Goal: Task Accomplishment & Management: Manage account settings

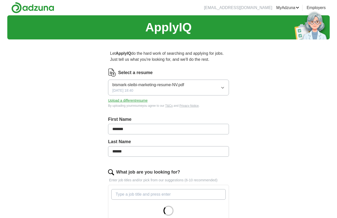
click at [185, 87] on button "bismark-sleibi-marketing-resume-NV.pdf [DATE] 18:40" at bounding box center [168, 88] width 121 height 16
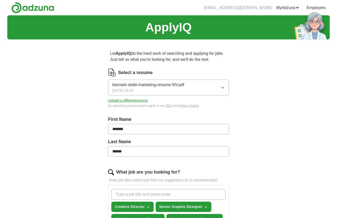
drag, startPoint x: 300, startPoint y: 113, endPoint x: 285, endPoint y: 113, distance: 15.3
click at [299, 113] on div "ApplyIQ Let ApplyIQ do the hard work of searching and applying for jobs. Just t…" at bounding box center [168, 220] width 322 height 411
click at [125, 100] on button "Upload a different resume" at bounding box center [128, 100] width 40 height 5
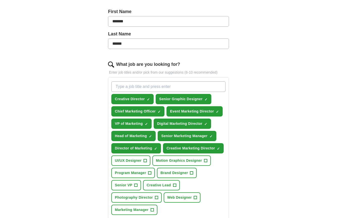
scroll to position [109, 0]
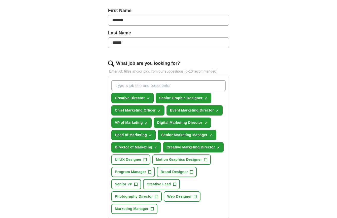
click at [0, 0] on span "×" at bounding box center [0, 0] width 0 height 0
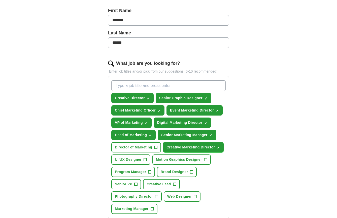
click at [0, 0] on span "×" at bounding box center [0, 0] width 0 height 0
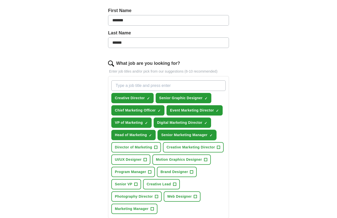
drag, startPoint x: 212, startPoint y: 135, endPoint x: 203, endPoint y: 134, distance: 9.6
click at [0, 0] on span "×" at bounding box center [0, 0] width 0 height 0
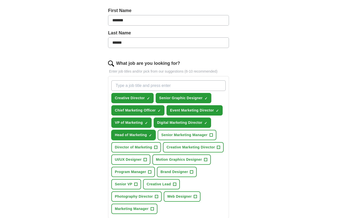
drag, startPoint x: 151, startPoint y: 134, endPoint x: 149, endPoint y: 131, distance: 3.7
click at [0, 0] on span "×" at bounding box center [0, 0] width 0 height 0
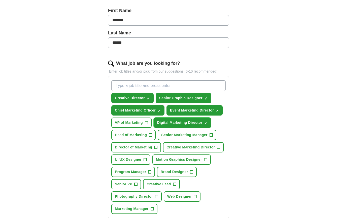
drag, startPoint x: 207, startPoint y: 122, endPoint x: 191, endPoint y: 112, distance: 18.3
click at [0, 0] on span "×" at bounding box center [0, 0] width 0 height 0
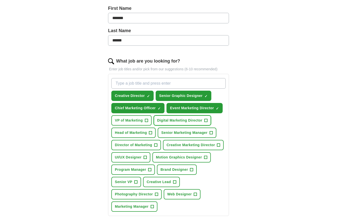
scroll to position [108, 0]
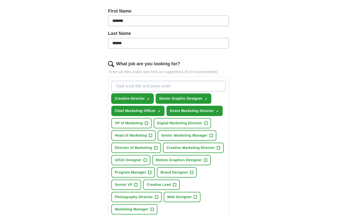
click at [0, 0] on span "×" at bounding box center [0, 0] width 0 height 0
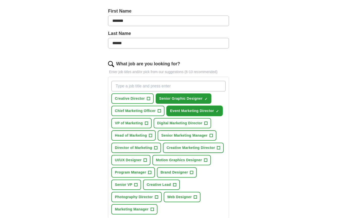
click at [0, 0] on span "×" at bounding box center [0, 0] width 0 height 0
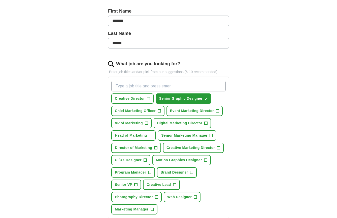
click at [190, 172] on button "Brand Designer +" at bounding box center [177, 173] width 40 height 10
click at [174, 183] on span "+" at bounding box center [174, 185] width 3 height 4
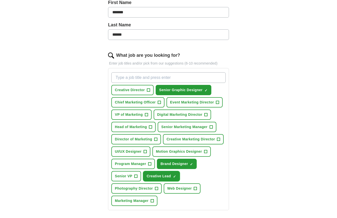
scroll to position [119, 0]
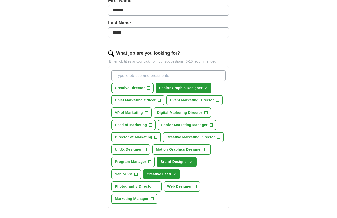
click at [138, 76] on input "What job are you looking for?" at bounding box center [168, 75] width 114 height 11
type input "G"
type input "D"
type input "Graphic Designer"
click at [250, 104] on div "ApplyIQ Let ApplyIQ do the hard work of searching and applying for jobs. Just t…" at bounding box center [168, 113] width 322 height 435
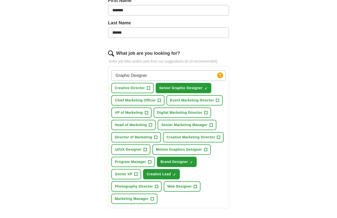
click at [167, 77] on input "Graphic Designer" at bounding box center [168, 75] width 114 height 11
drag, startPoint x: 129, startPoint y: 73, endPoint x: 94, endPoint y: 68, distance: 34.8
click at [111, 70] on input "Graphic Designer" at bounding box center [168, 75] width 114 height 11
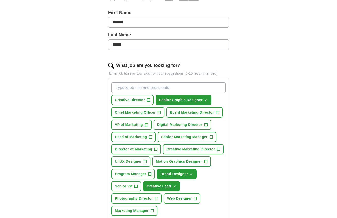
scroll to position [70, 0]
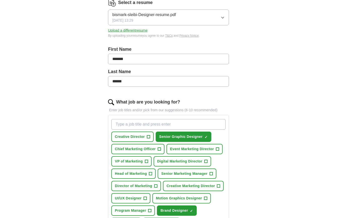
click at [148, 125] on input "What job are you looking for?" at bounding box center [168, 124] width 114 height 11
drag, startPoint x: 136, startPoint y: 126, endPoint x: 143, endPoint y: 126, distance: 6.6
click at [136, 126] on input "What job are you looking for?" at bounding box center [168, 124] width 114 height 11
type input "Marketing Designer"
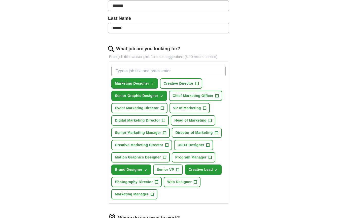
scroll to position [124, 0]
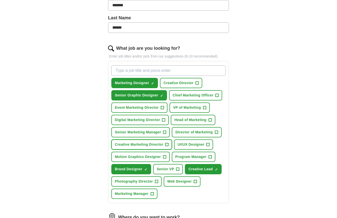
click at [158, 144] on span "Creative Marketing Director" at bounding box center [139, 144] width 48 height 5
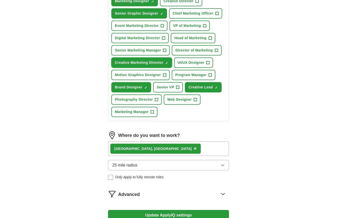
scroll to position [216, 0]
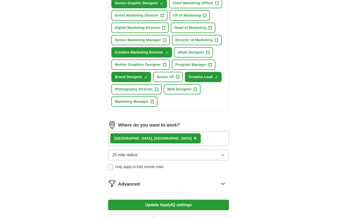
click at [194, 139] on span "×" at bounding box center [195, 139] width 3 height 6
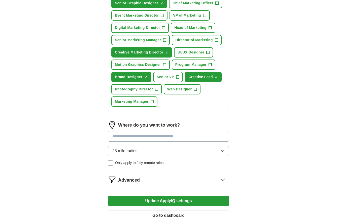
click at [146, 138] on input at bounding box center [168, 136] width 121 height 11
click at [159, 150] on div "Where do you want to work? 25 mile radius Only apply to fully remote roles" at bounding box center [168, 145] width 121 height 49
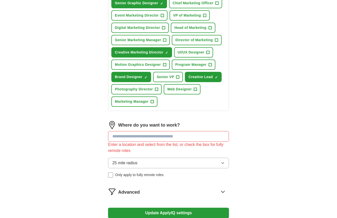
click at [185, 162] on button "25 mile radius" at bounding box center [168, 163] width 121 height 11
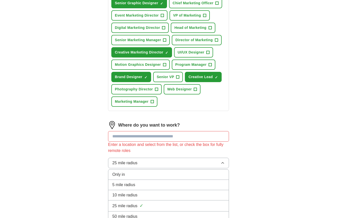
scroll to position [291, 0]
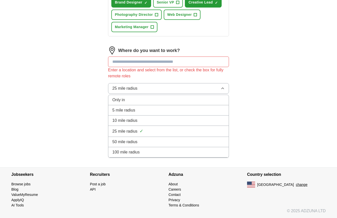
click at [136, 100] on div "Only in" at bounding box center [168, 100] width 112 height 6
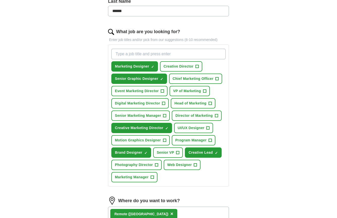
scroll to position [128, 0]
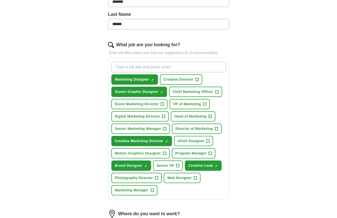
click at [148, 67] on input "What job are you looking for?" at bounding box center [168, 67] width 114 height 11
type input "Graphic Designer"
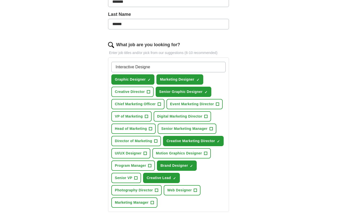
type input "Interactive Designer"
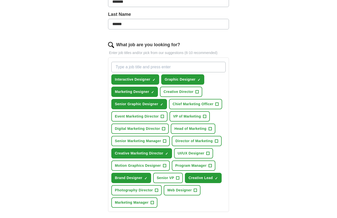
click at [151, 67] on input "What job are you looking for?" at bounding box center [168, 67] width 114 height 11
type input "Senior Designer"
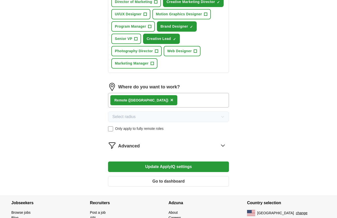
scroll to position [282, 0]
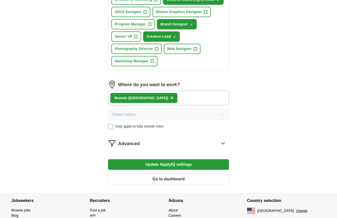
click at [199, 165] on button "Update ApplyIQ settings" at bounding box center [168, 165] width 121 height 11
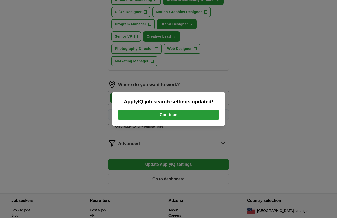
click at [190, 115] on button "Continue" at bounding box center [168, 115] width 101 height 11
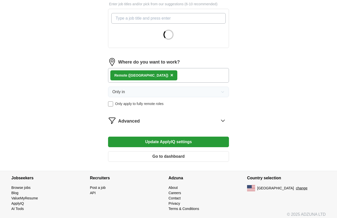
scroll to position [180, 0]
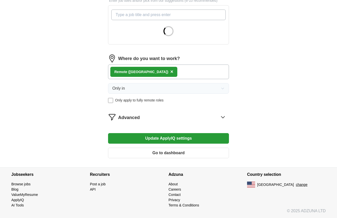
click at [224, 118] on icon at bounding box center [223, 117] width 8 height 8
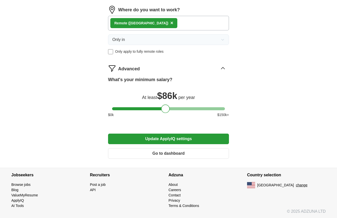
scroll to position [331, 0]
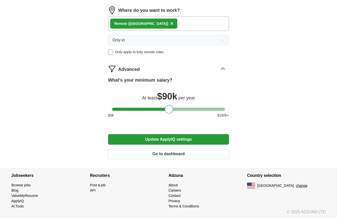
drag, startPoint x: 165, startPoint y: 108, endPoint x: 169, endPoint y: 109, distance: 4.1
click at [169, 109] on div at bounding box center [169, 109] width 9 height 9
click at [188, 139] on button "Update ApplyIQ settings" at bounding box center [168, 139] width 121 height 11
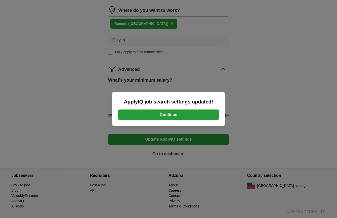
click at [177, 116] on button "Continue" at bounding box center [168, 115] width 101 height 11
